Goal: Information Seeking & Learning: Check status

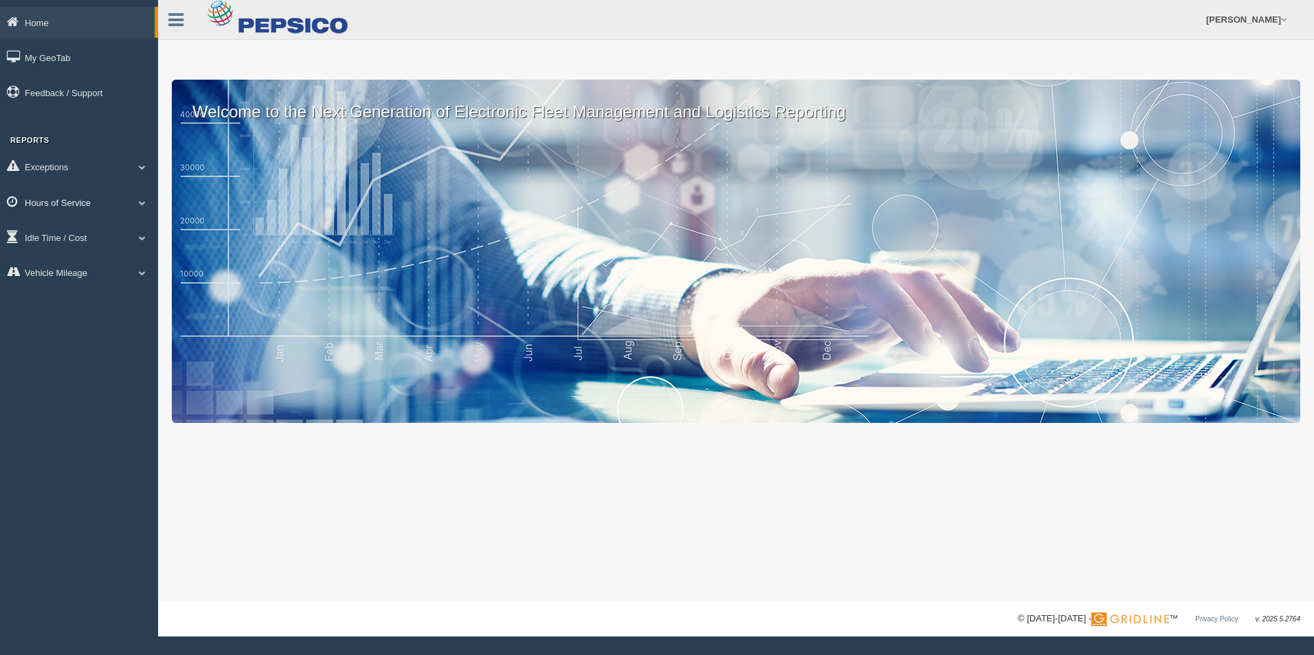
click at [50, 206] on link "Hours of Service" at bounding box center [79, 202] width 158 height 31
click at [85, 232] on link "HOS Explanation Reports" at bounding box center [90, 234] width 130 height 25
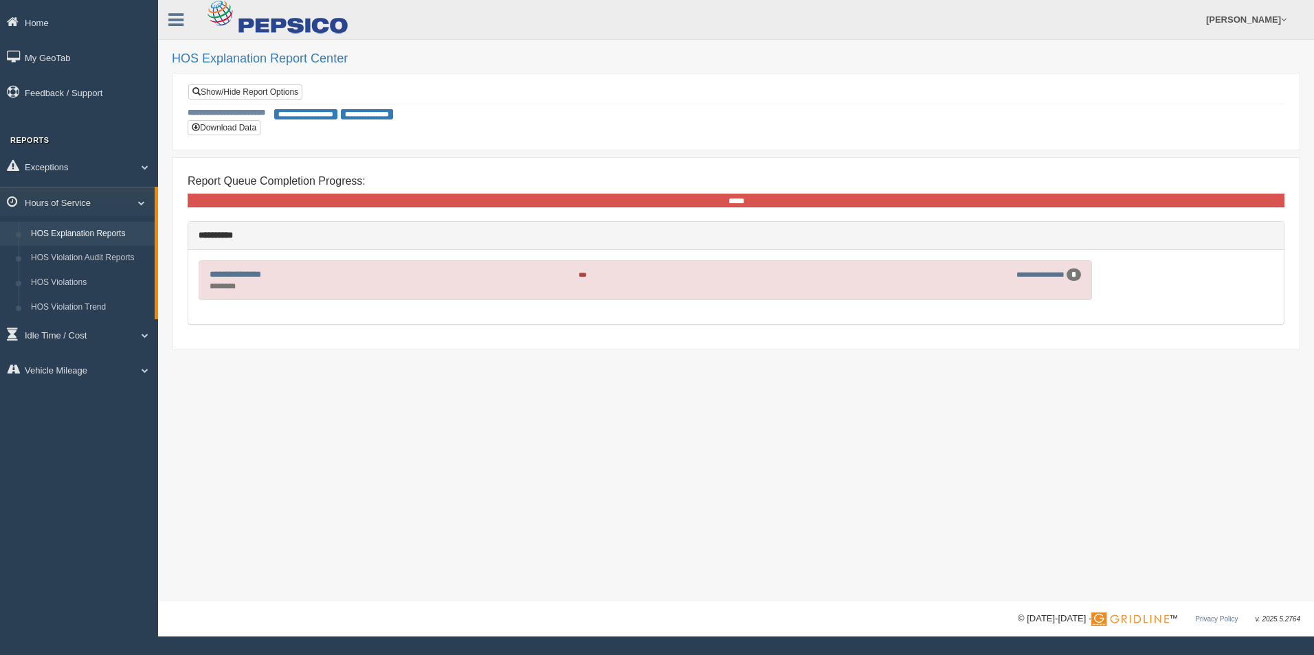
click at [506, 289] on div "**********" at bounding box center [645, 280] width 885 height 25
click at [245, 274] on link "**********" at bounding box center [236, 274] width 52 height 9
